Goal: Find specific page/section: Find specific page/section

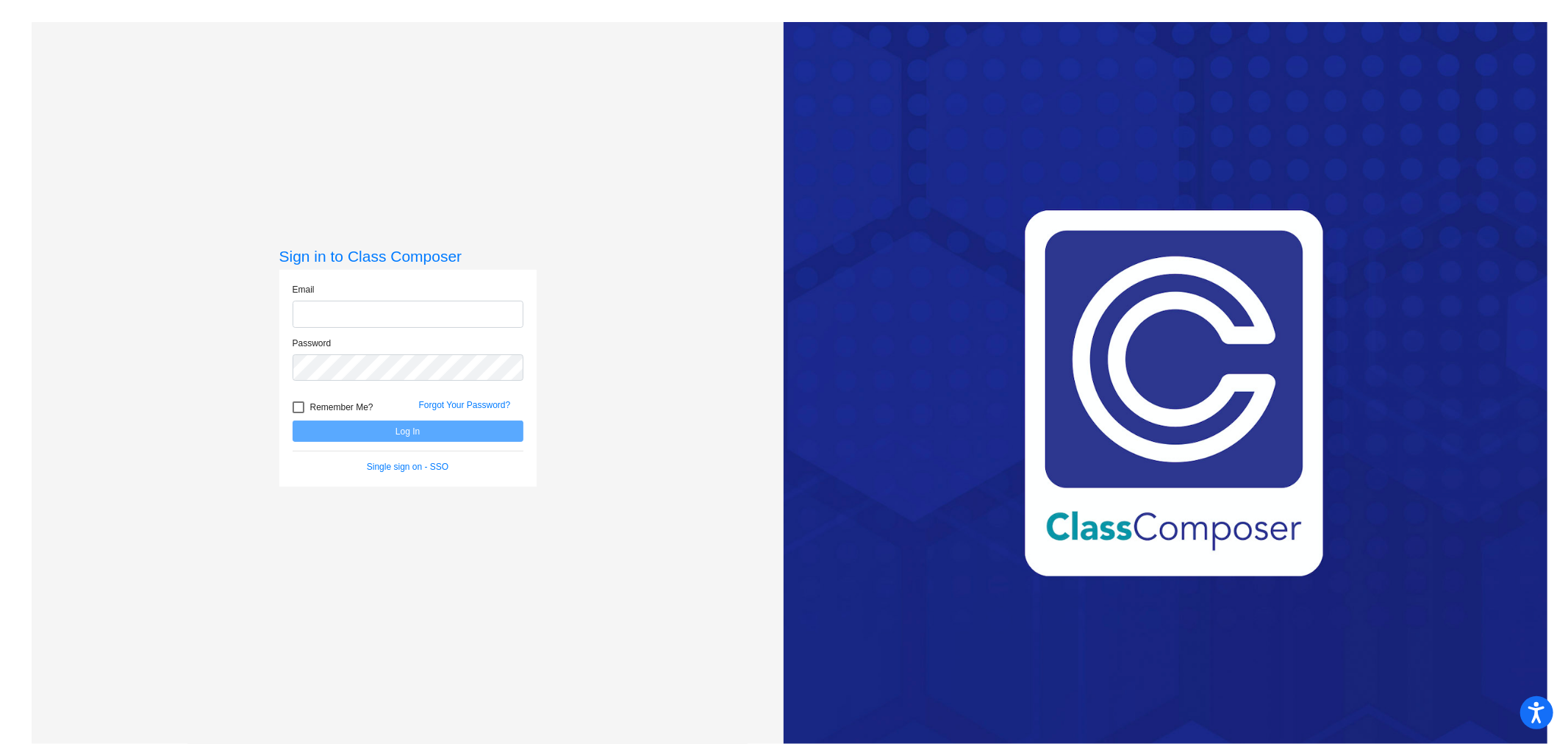
type input "[PERSON_NAME][EMAIL_ADDRESS][PERSON_NAME][DOMAIN_NAME]"
click at [390, 432] on button "Log In" at bounding box center [408, 431] width 231 height 21
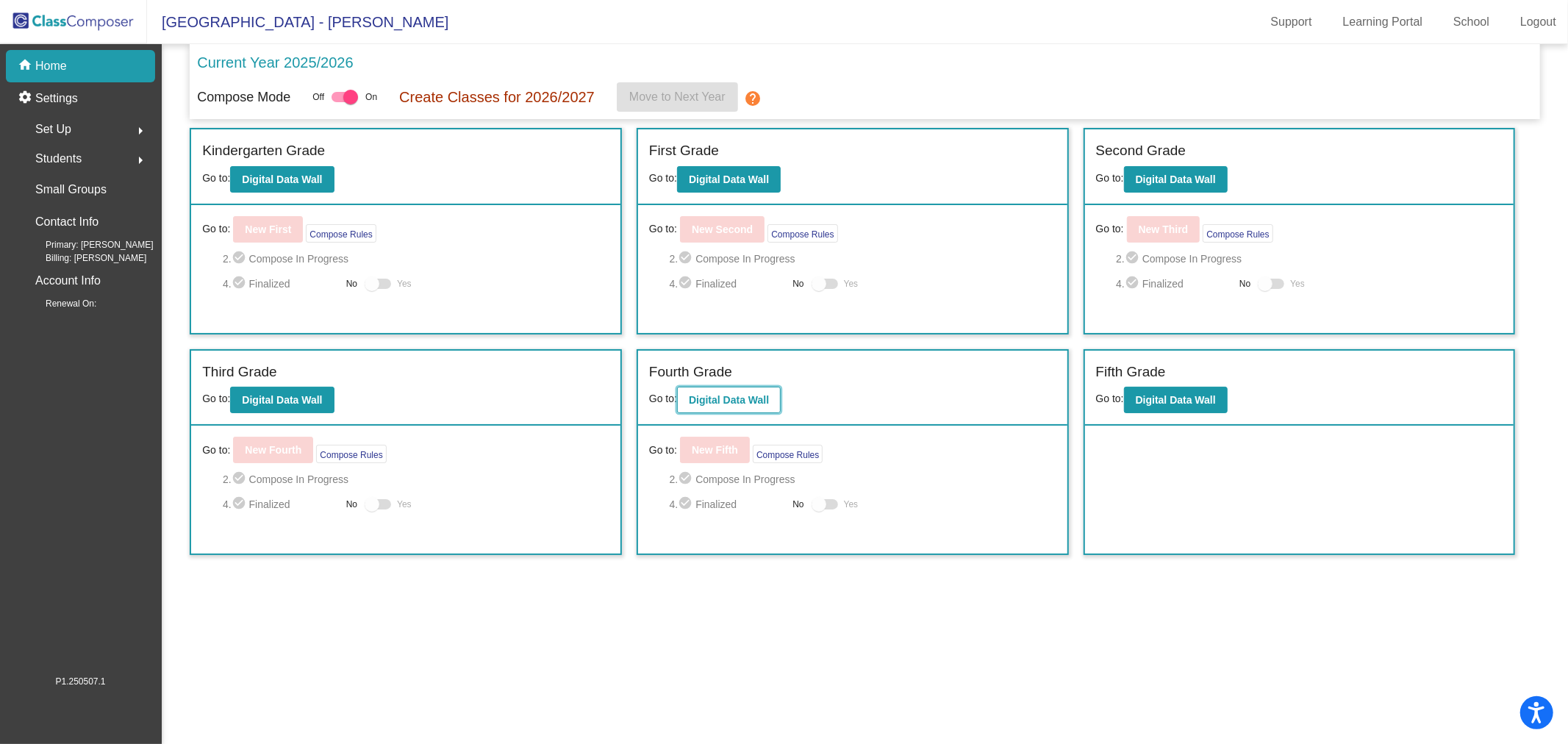
click at [743, 397] on b "Digital Data Wall" at bounding box center [729, 400] width 80 height 12
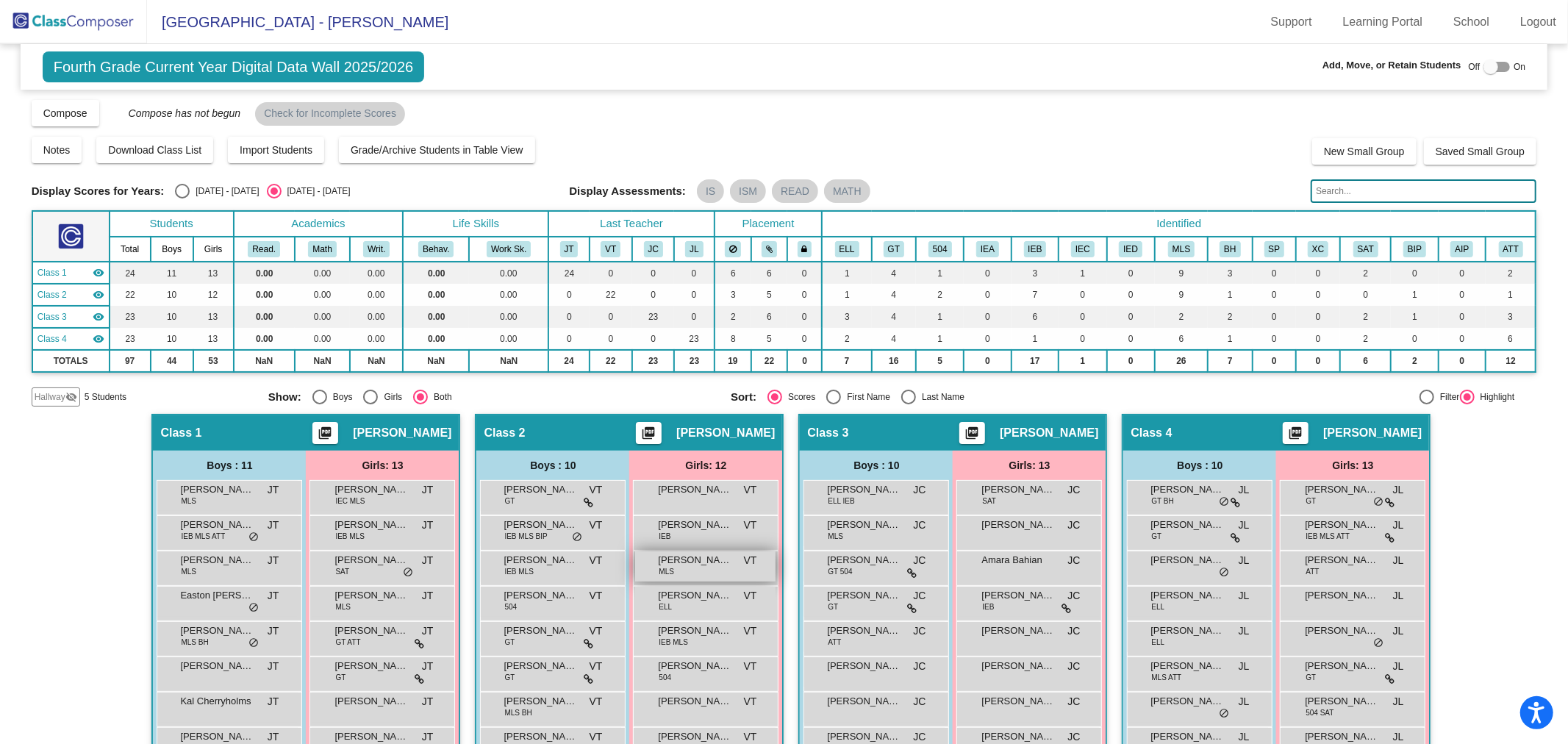
scroll to position [215, 0]
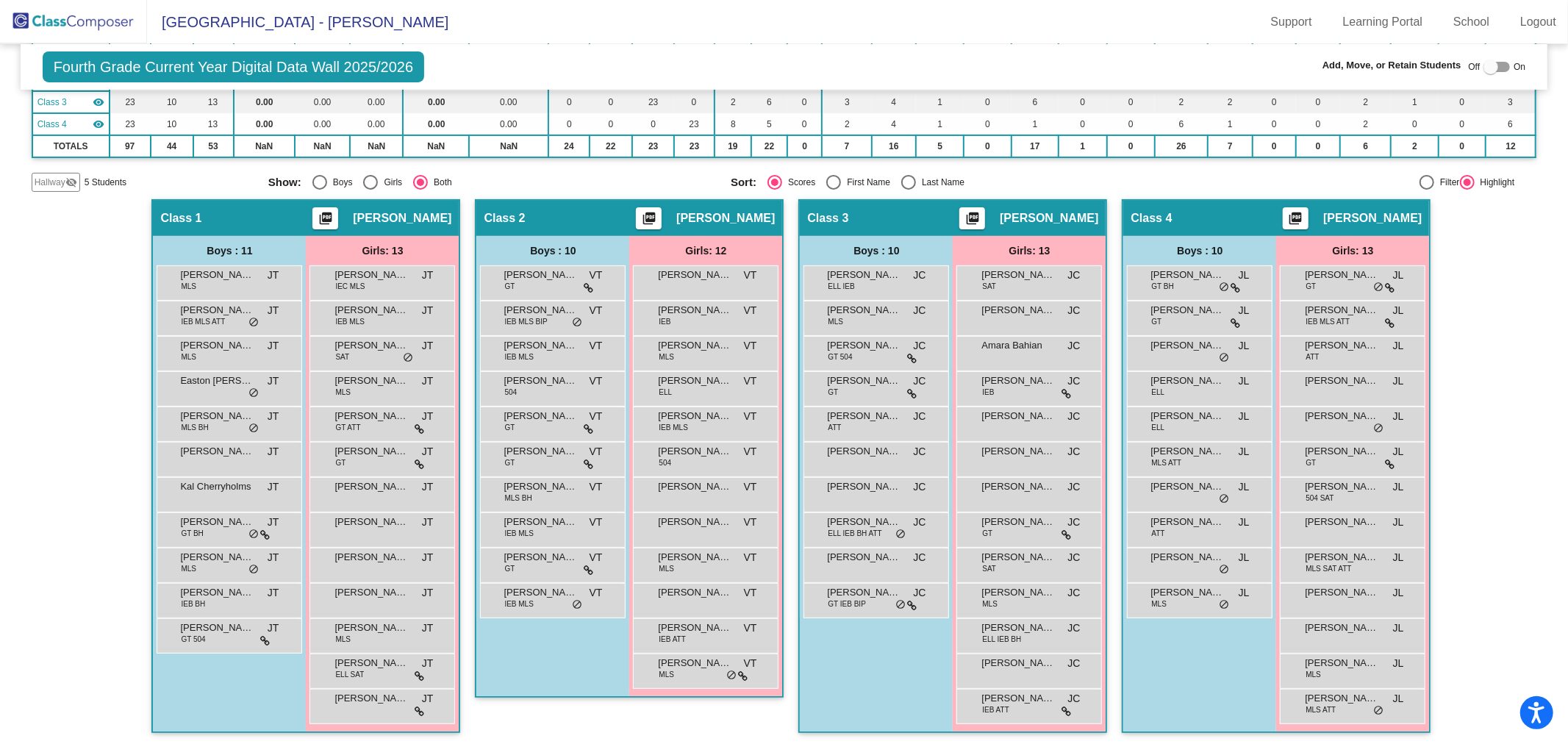
click at [87, 22] on img at bounding box center [73, 21] width 147 height 44
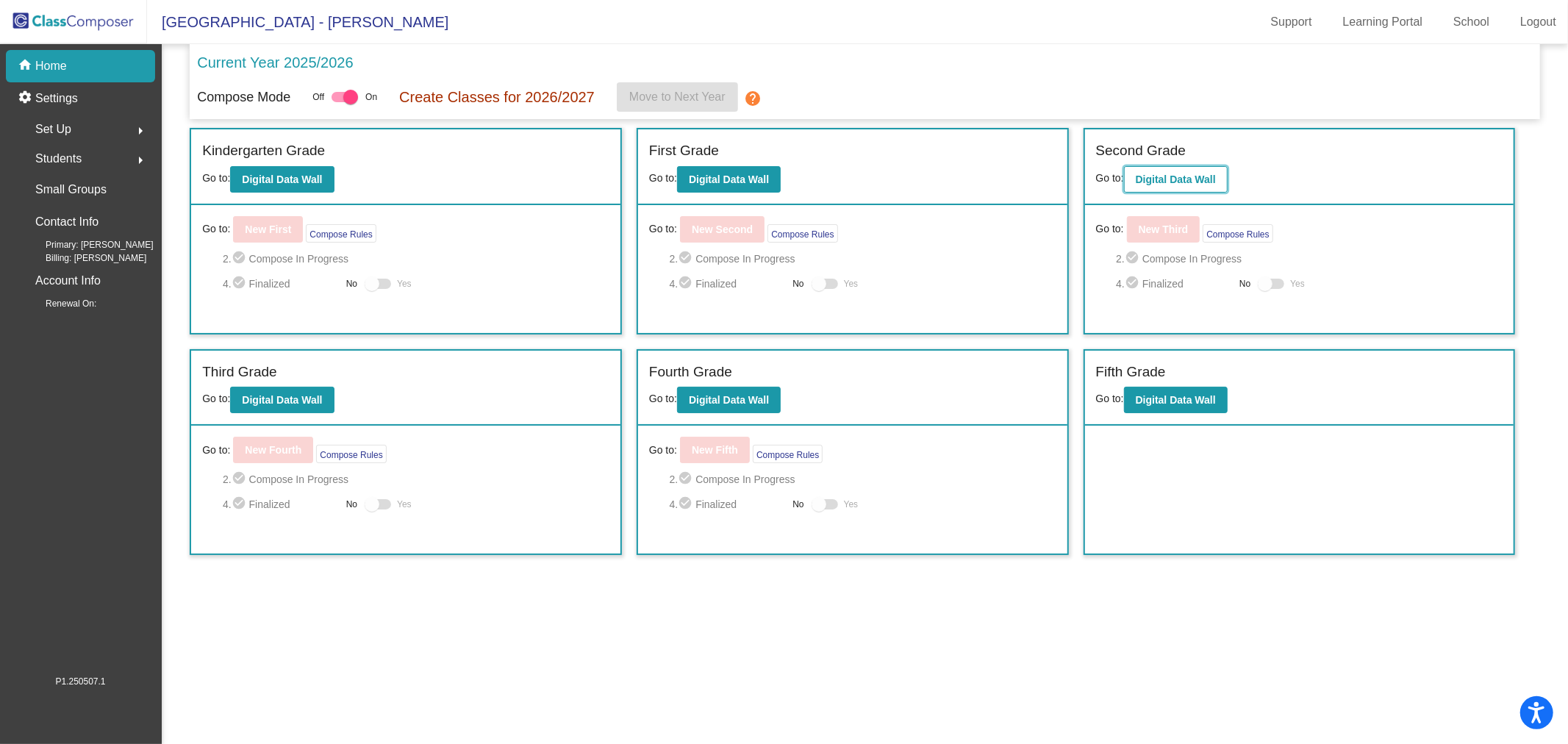
click at [1167, 170] on button "Digital Data Wall" at bounding box center [1176, 179] width 104 height 26
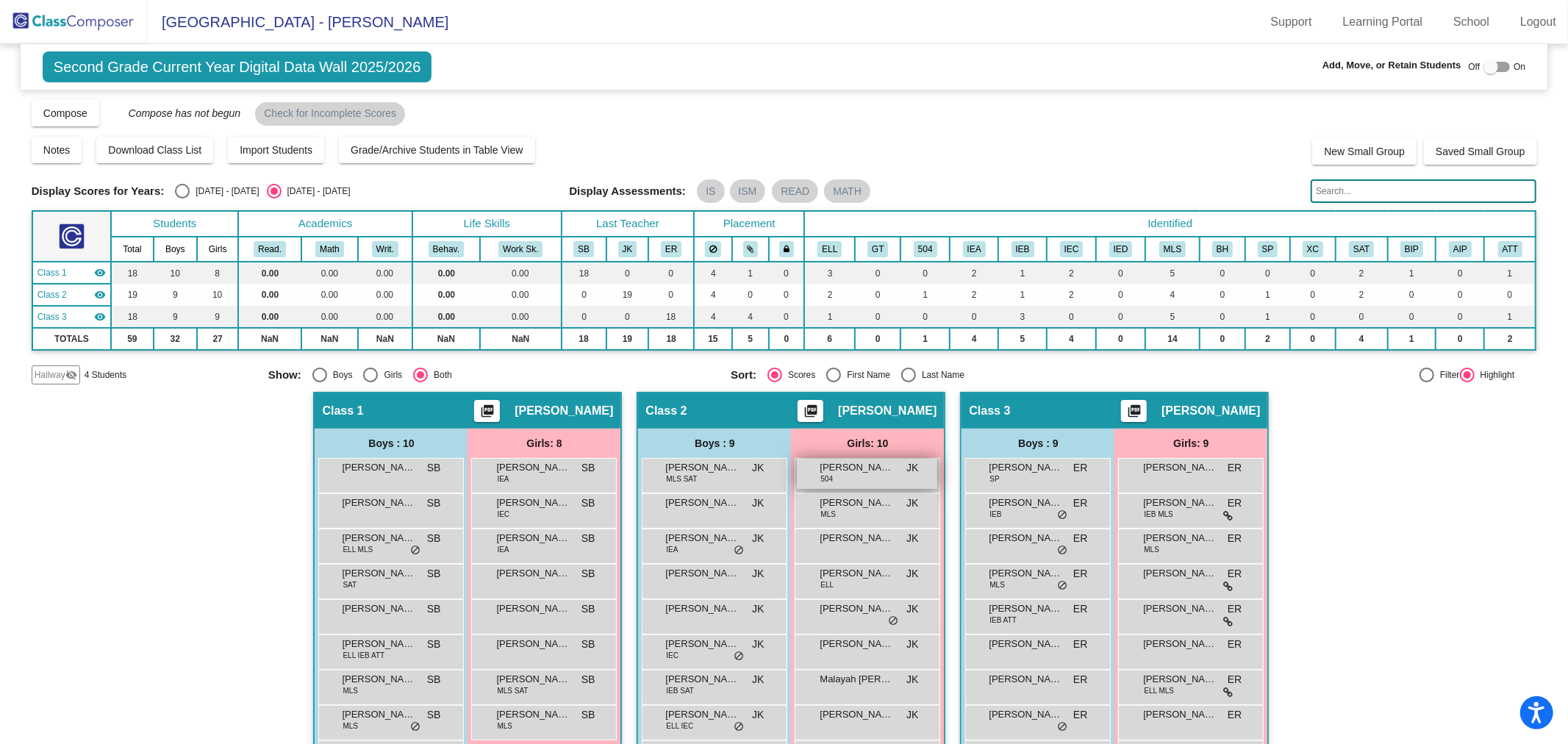
scroll to position [87, 0]
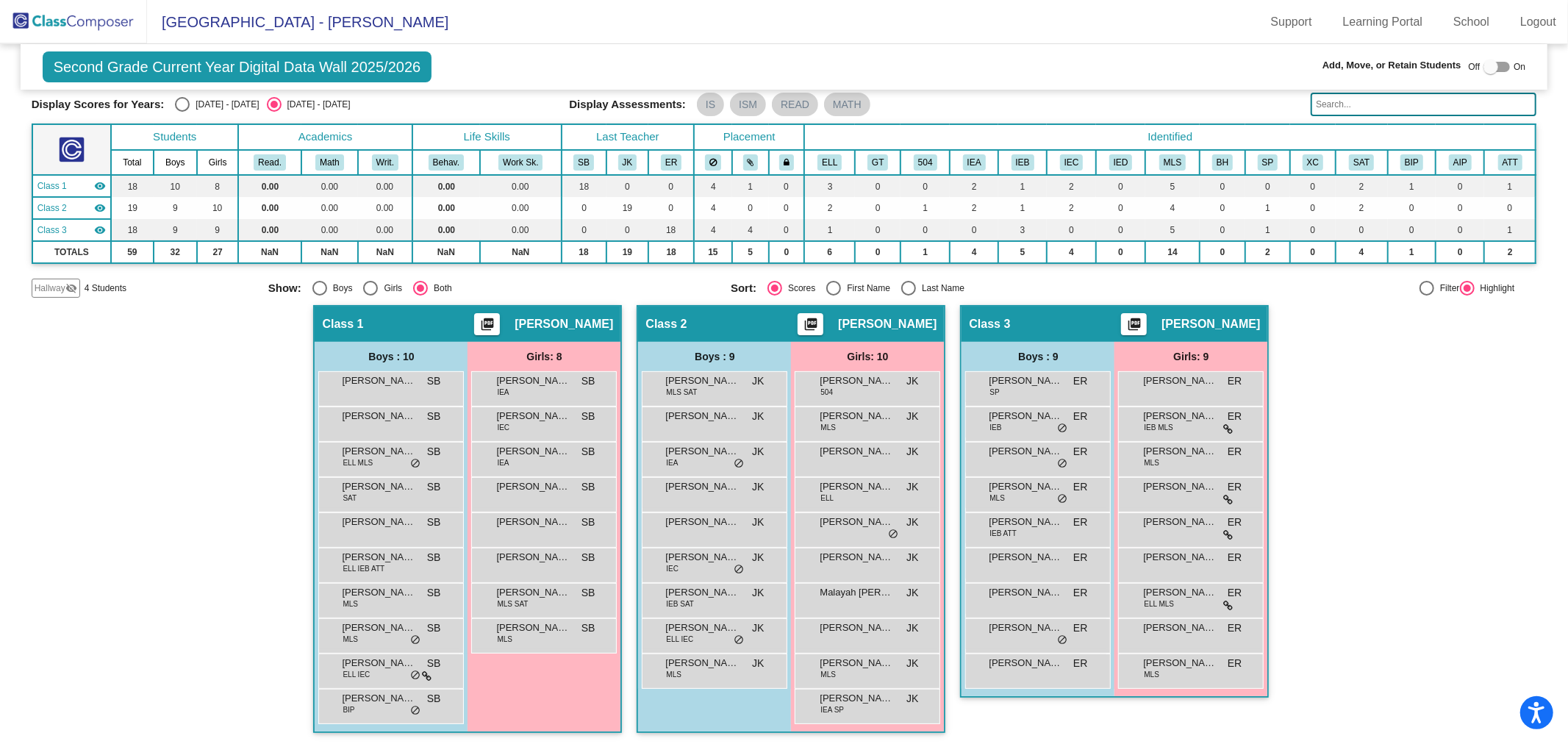
click at [66, 18] on img at bounding box center [73, 21] width 147 height 44
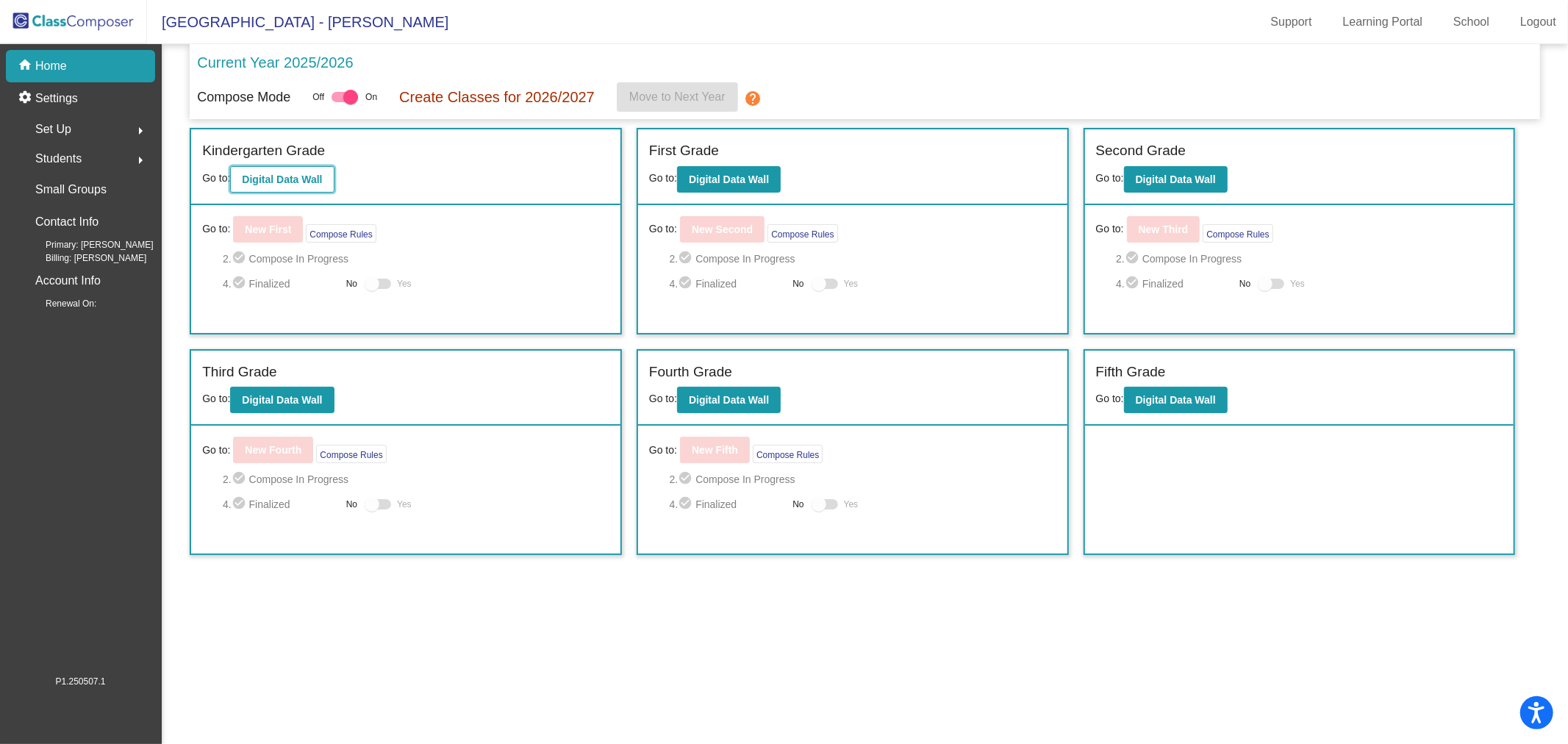
click at [294, 179] on b "Digital Data Wall" at bounding box center [282, 179] width 80 height 12
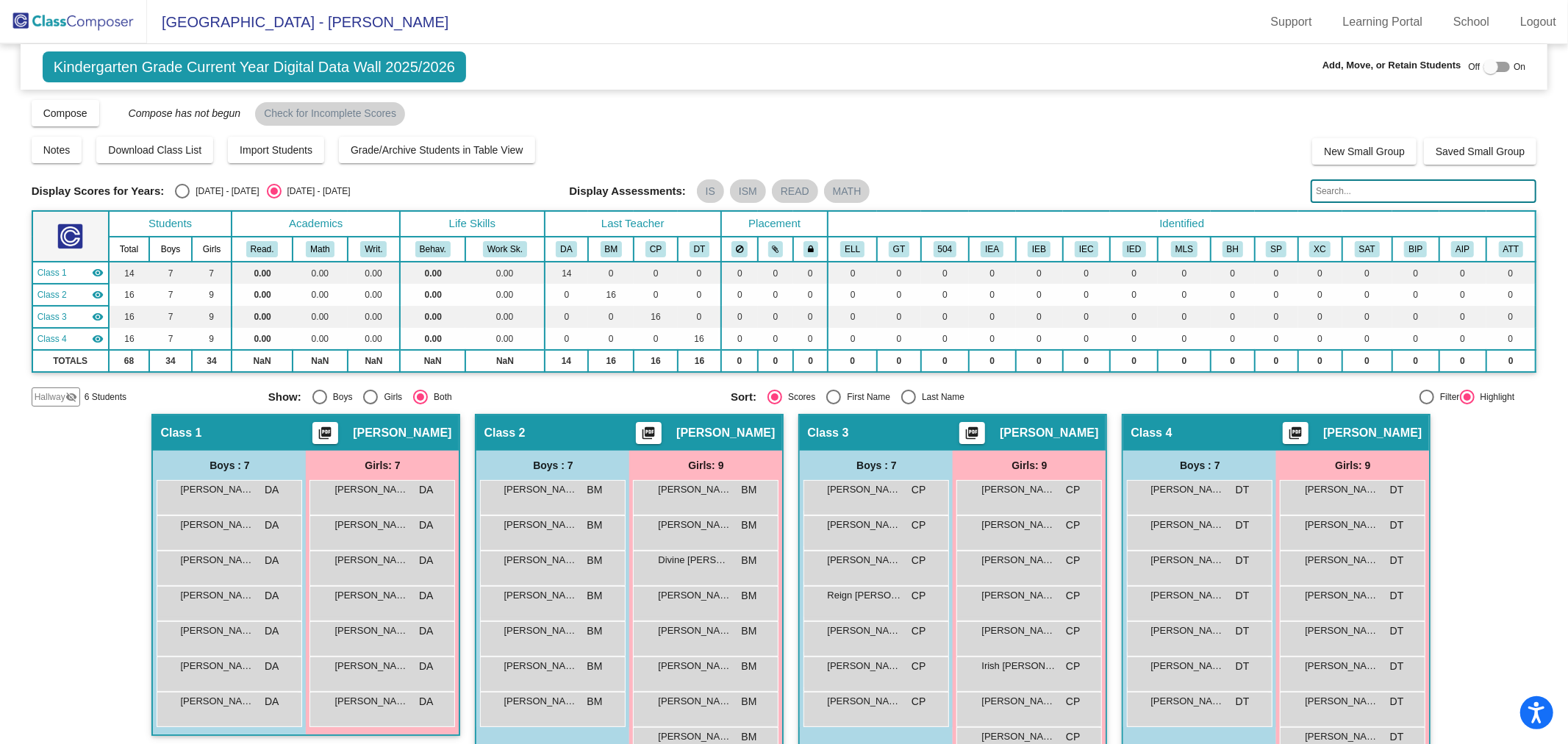
scroll to position [74, 0]
